Goal: Transaction & Acquisition: Book appointment/travel/reservation

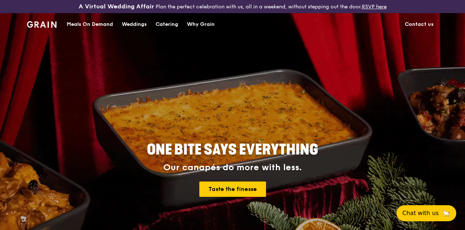
click at [96, 30] on div "Meals On Demand" at bounding box center [90, 24] width 46 height 22
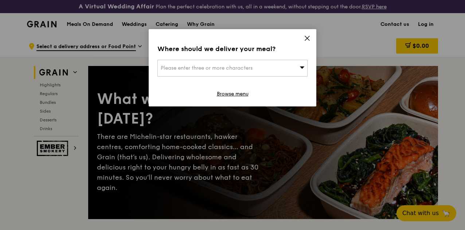
click at [307, 39] on icon at bounding box center [307, 38] width 7 height 7
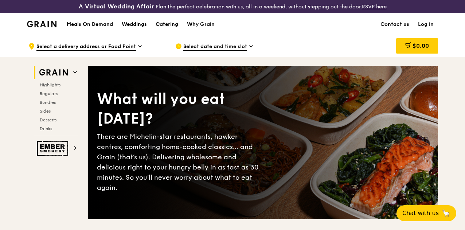
click at [168, 31] on div "Catering" at bounding box center [166, 24] width 23 height 22
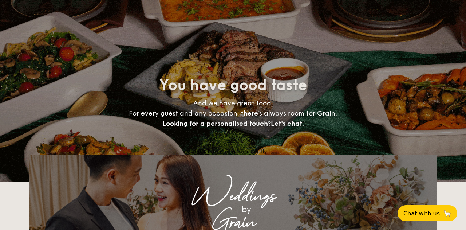
select select
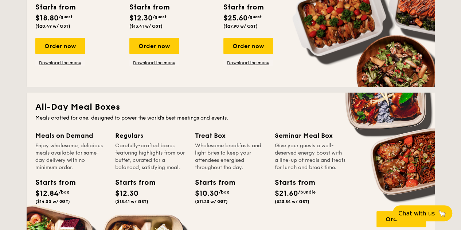
scroll to position [291, 0]
